Goal: Task Accomplishment & Management: Use online tool/utility

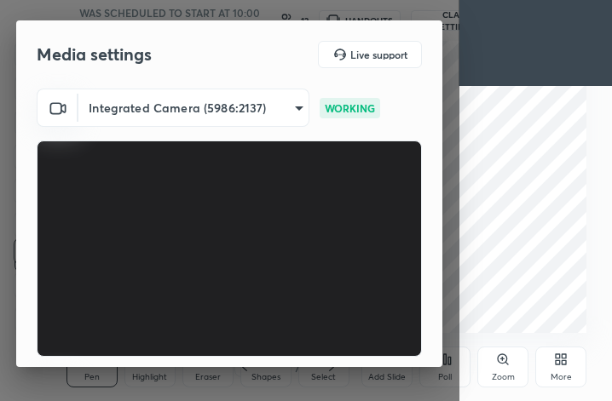
scroll to position [157, 0]
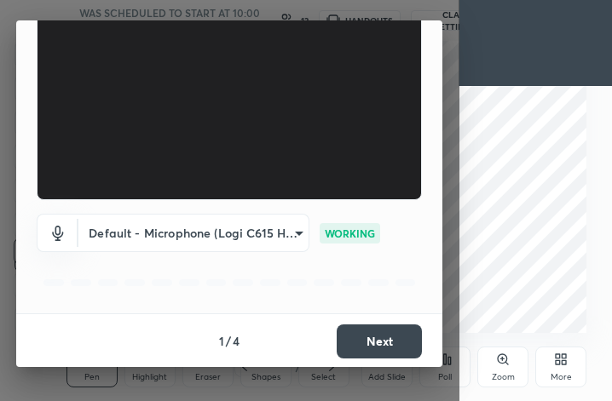
click at [378, 342] on button "Next" at bounding box center [378, 342] width 85 height 34
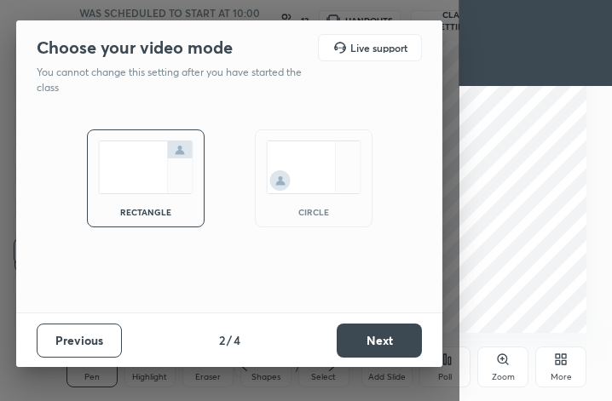
scroll to position [0, 0]
click at [317, 200] on div "circle" at bounding box center [314, 178] width 118 height 98
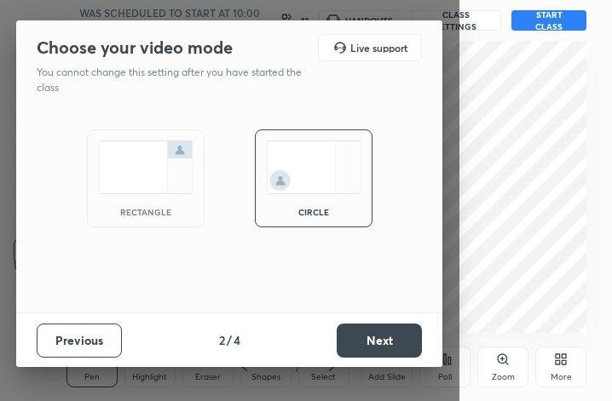
click at [383, 340] on button "Next" at bounding box center [378, 341] width 85 height 34
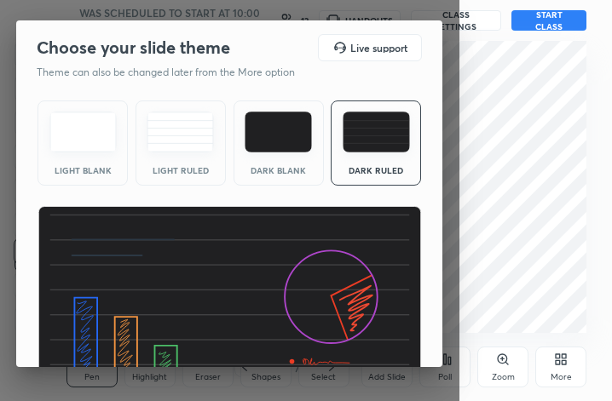
scroll to position [109, 0]
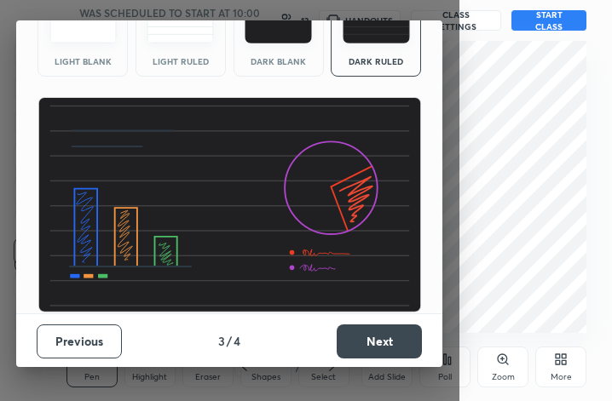
click at [375, 335] on button "Next" at bounding box center [378, 342] width 85 height 34
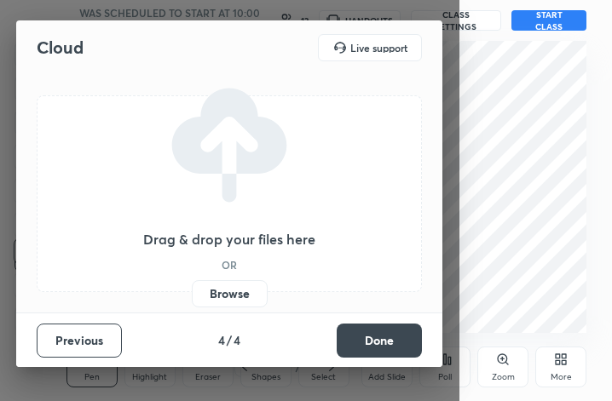
click at [375, 335] on button "Done" at bounding box center [378, 341] width 85 height 34
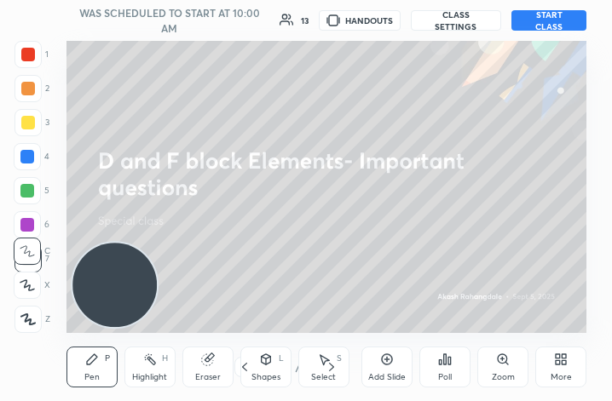
click at [555, 22] on button "START CLASS" at bounding box center [548, 20] width 75 height 20
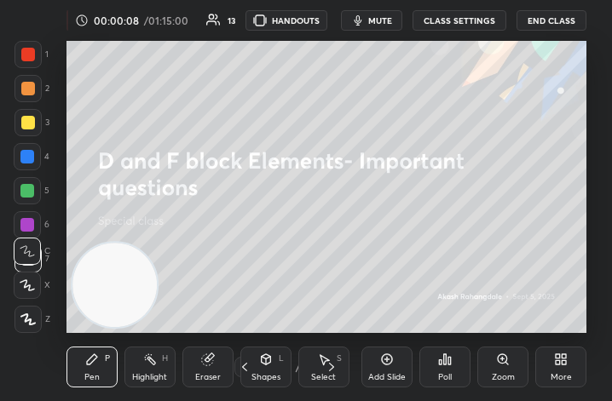
click at [555, 22] on button "End Class" at bounding box center [551, 20] width 70 height 20
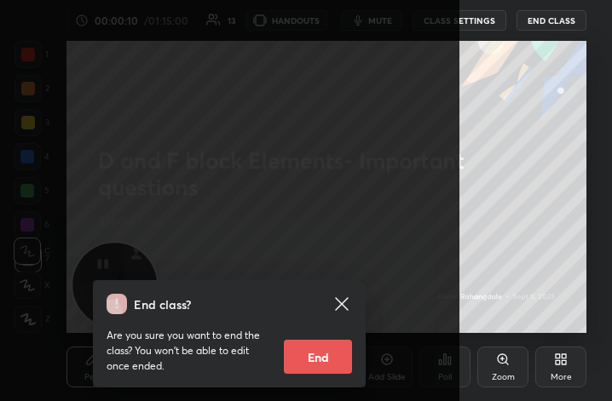
click at [339, 365] on button "End" at bounding box center [318, 357] width 68 height 34
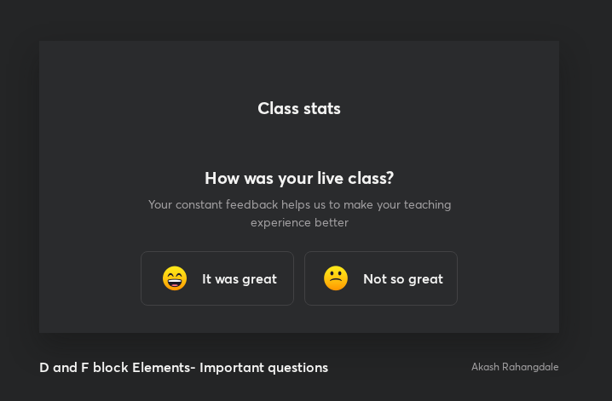
scroll to position [292, 598]
